Goal: Obtain resource: Obtain resource

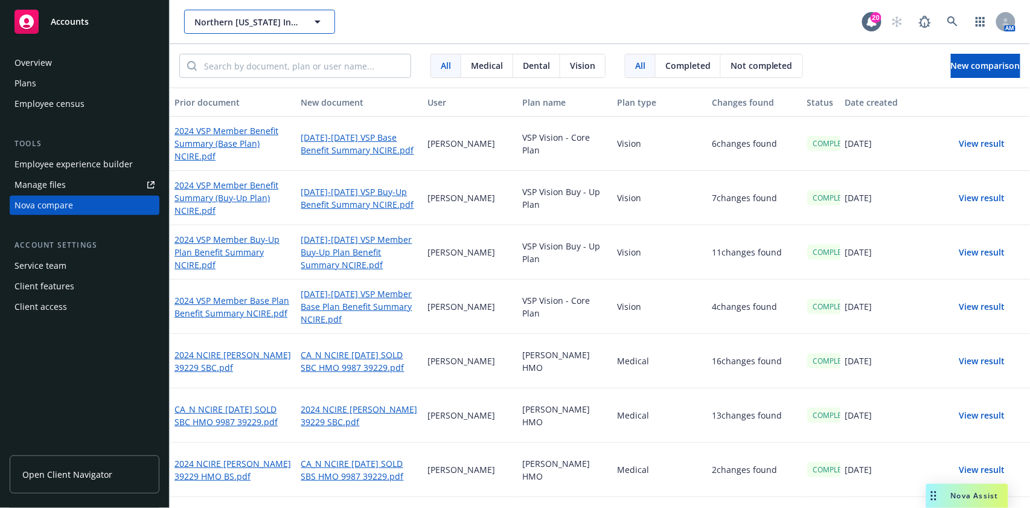
click at [247, 32] on button "Northern [US_STATE] Institute for Research and Education" at bounding box center [259, 22] width 151 height 24
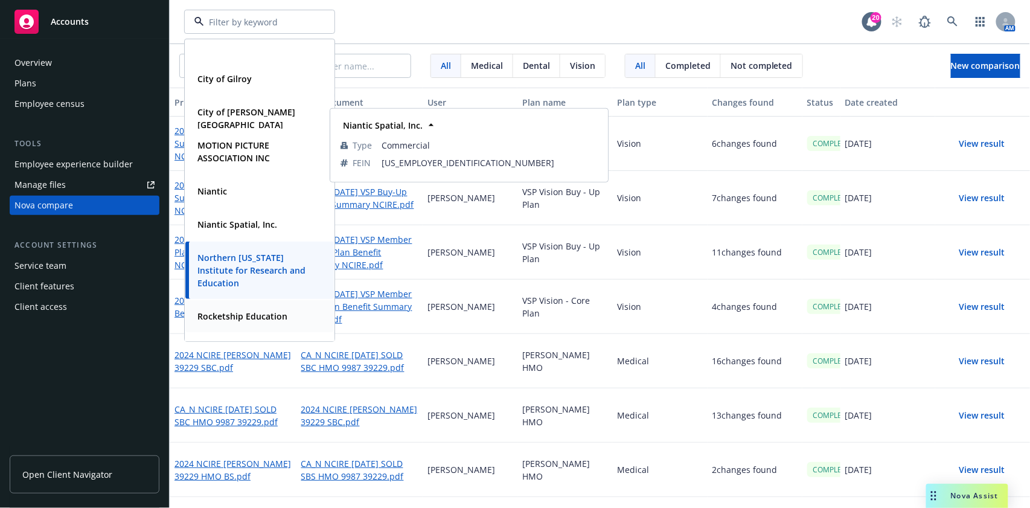
scroll to position [277, 0]
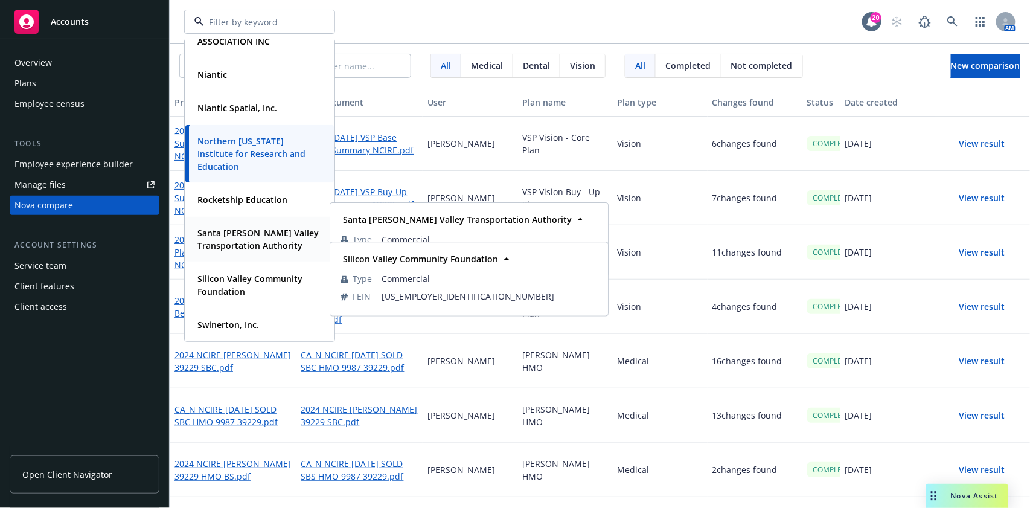
click at [239, 246] on strong "Santa [PERSON_NAME] Valley Transportation Authority" at bounding box center [257, 239] width 121 height 24
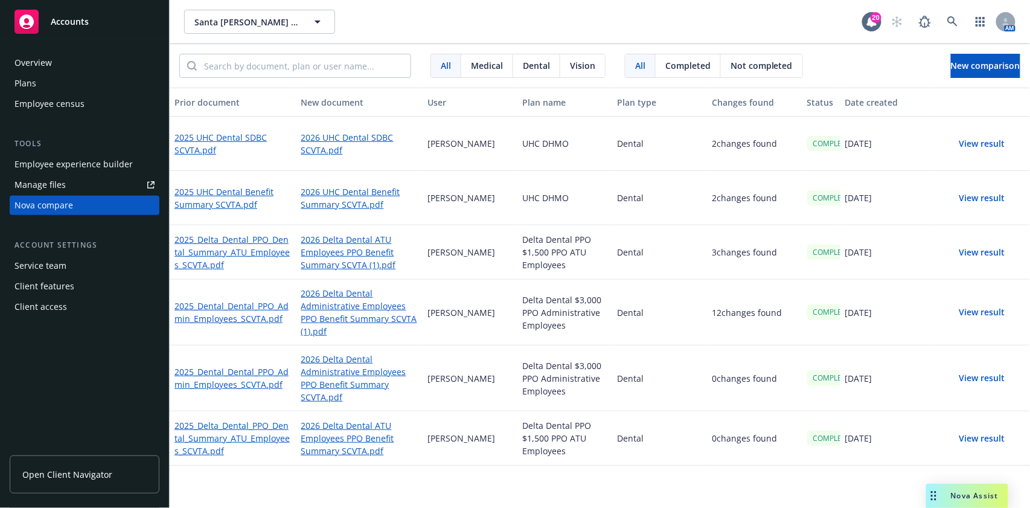
click at [66, 79] on div "Plans" at bounding box center [84, 83] width 140 height 19
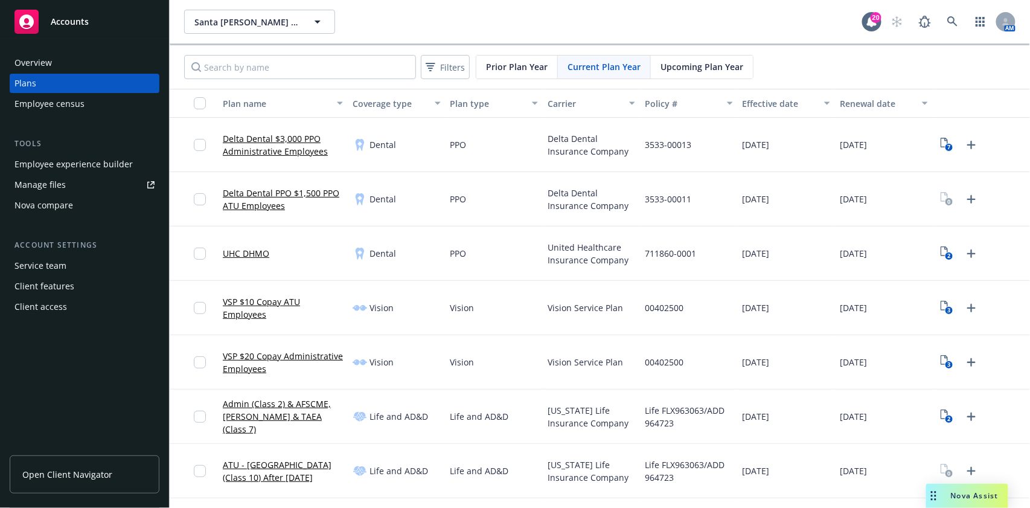
click at [685, 69] on span "Upcoming Plan Year" at bounding box center [701, 66] width 83 height 13
click at [940, 148] on icon "1" at bounding box center [946, 145] width 13 height 14
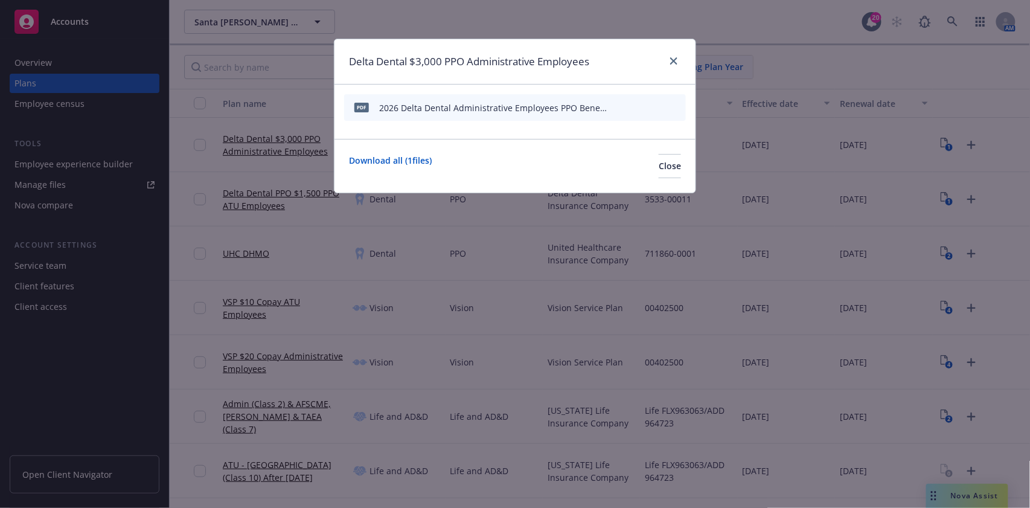
click at [672, 68] on div at bounding box center [670, 62] width 19 height 16
click at [681, 59] on div "Delta Dental $3,000 PPO Administrative Employees" at bounding box center [514, 61] width 361 height 45
click at [672, 61] on icon "close" at bounding box center [673, 60] width 7 height 7
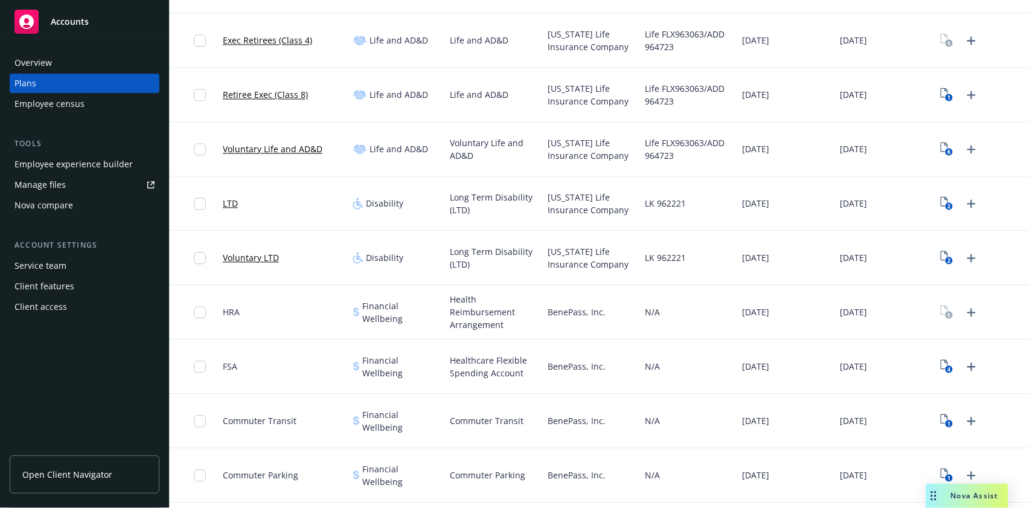
scroll to position [724, 0]
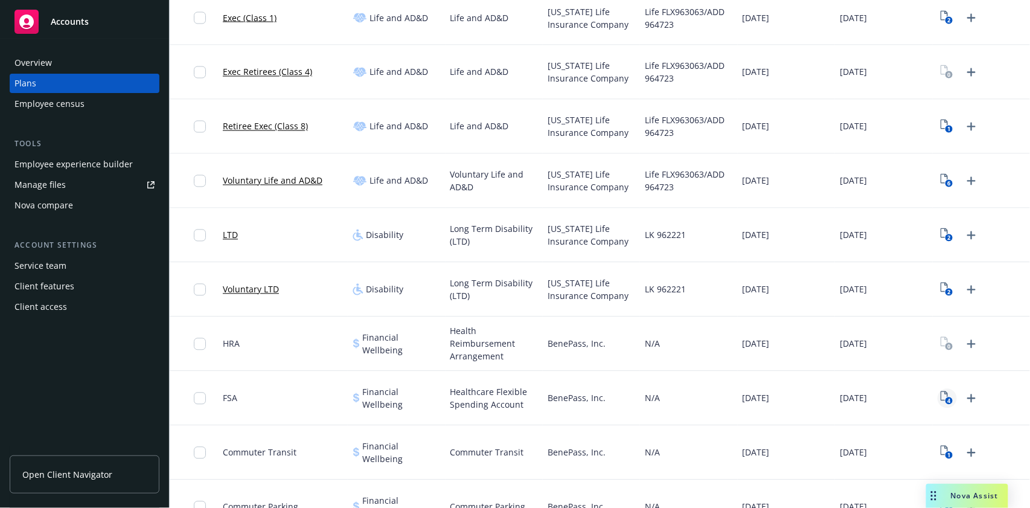
click at [945, 401] on rect "View Plan Documents" at bounding box center [949, 401] width 8 height 8
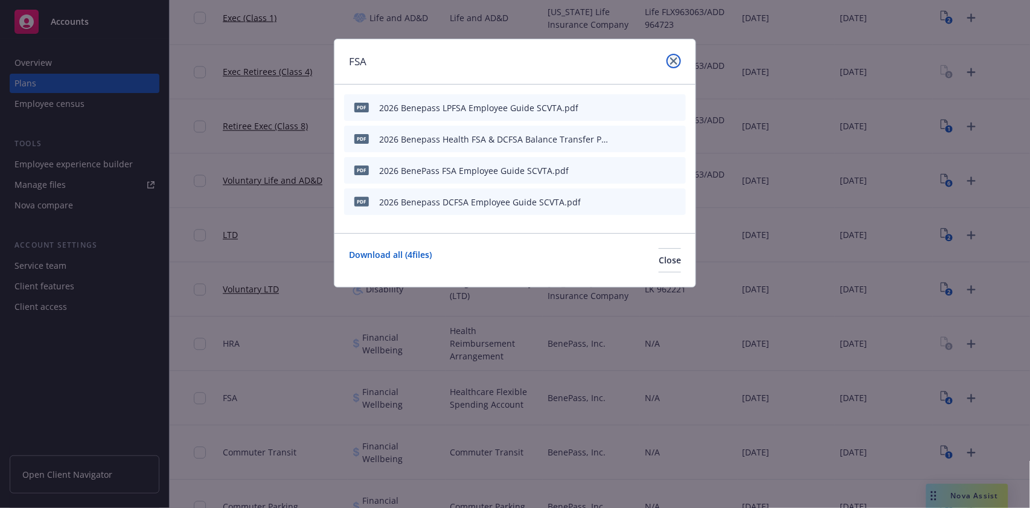
click at [676, 56] on link "close" at bounding box center [673, 61] width 14 height 14
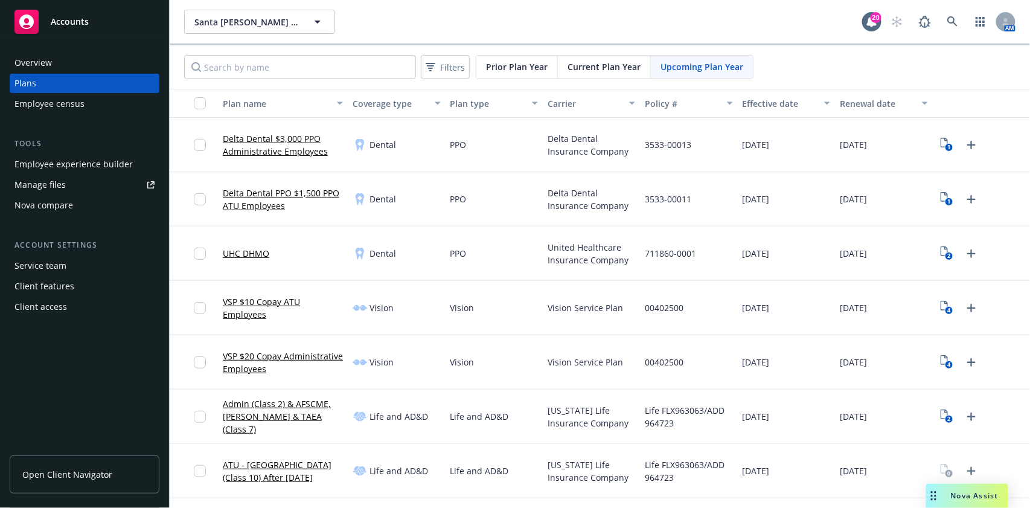
click at [597, 58] on div "Current Plan Year" at bounding box center [604, 67] width 93 height 23
click at [602, 63] on span "Current Plan Year" at bounding box center [603, 66] width 73 height 13
